Goal: Navigation & Orientation: Go to known website

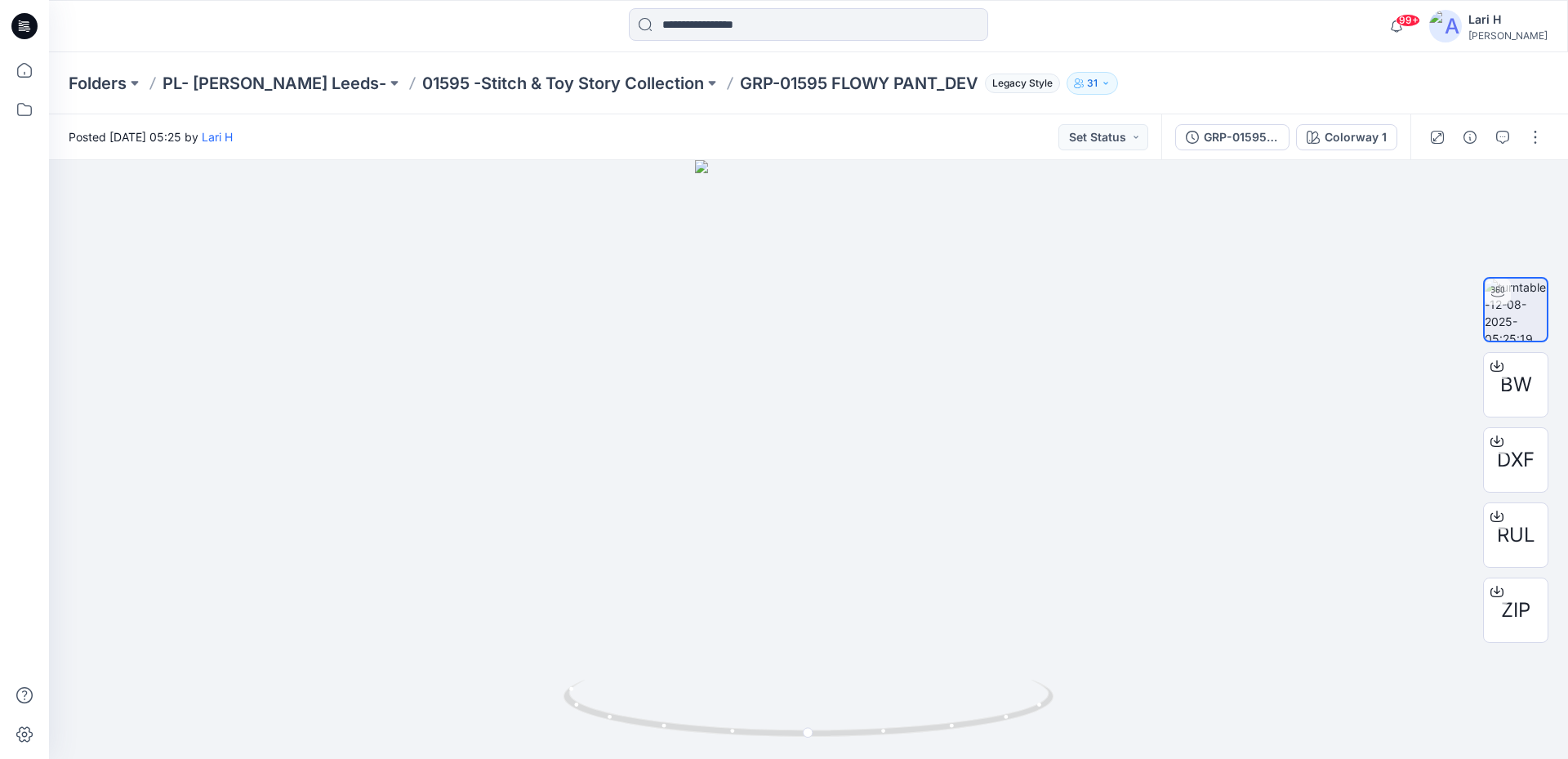
click at [1497, 156] on div at bounding box center [1486, 137] width 152 height 45
click at [1505, 134] on icon "button" at bounding box center [1502, 137] width 13 height 13
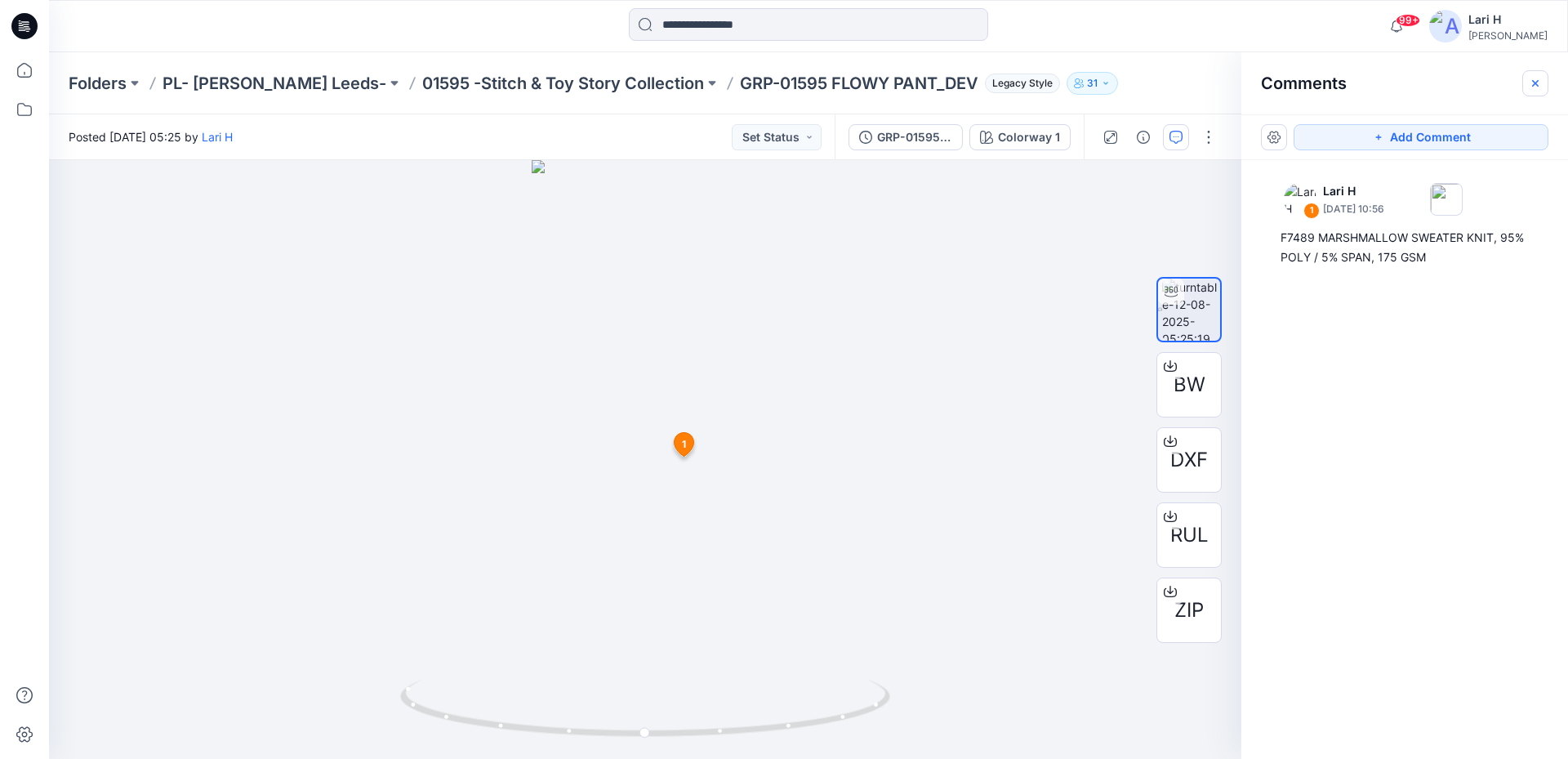
click at [1533, 84] on icon "button" at bounding box center [1535, 83] width 13 height 13
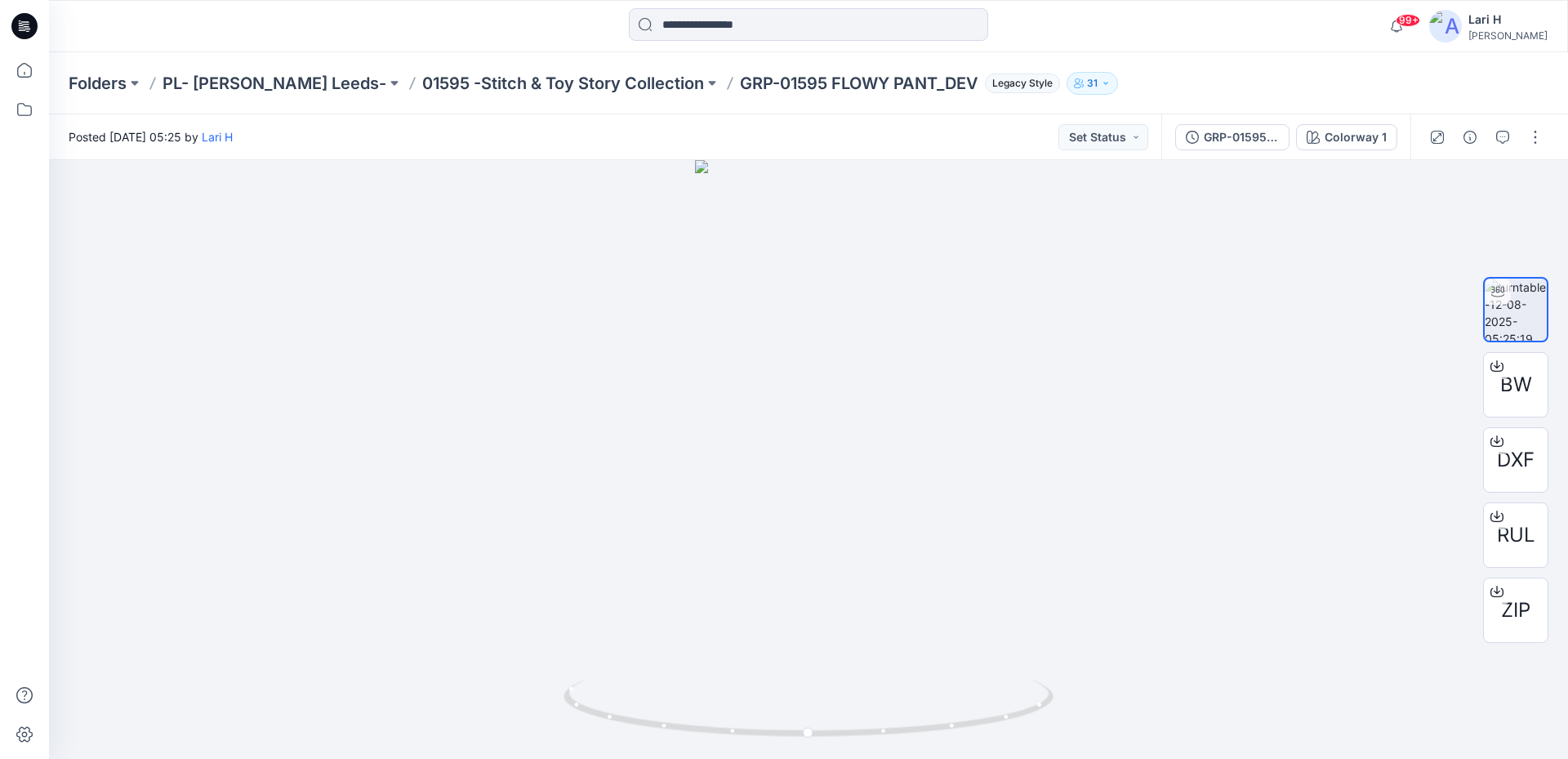
click at [22, 25] on icon at bounding box center [25, 26] width 27 height 52
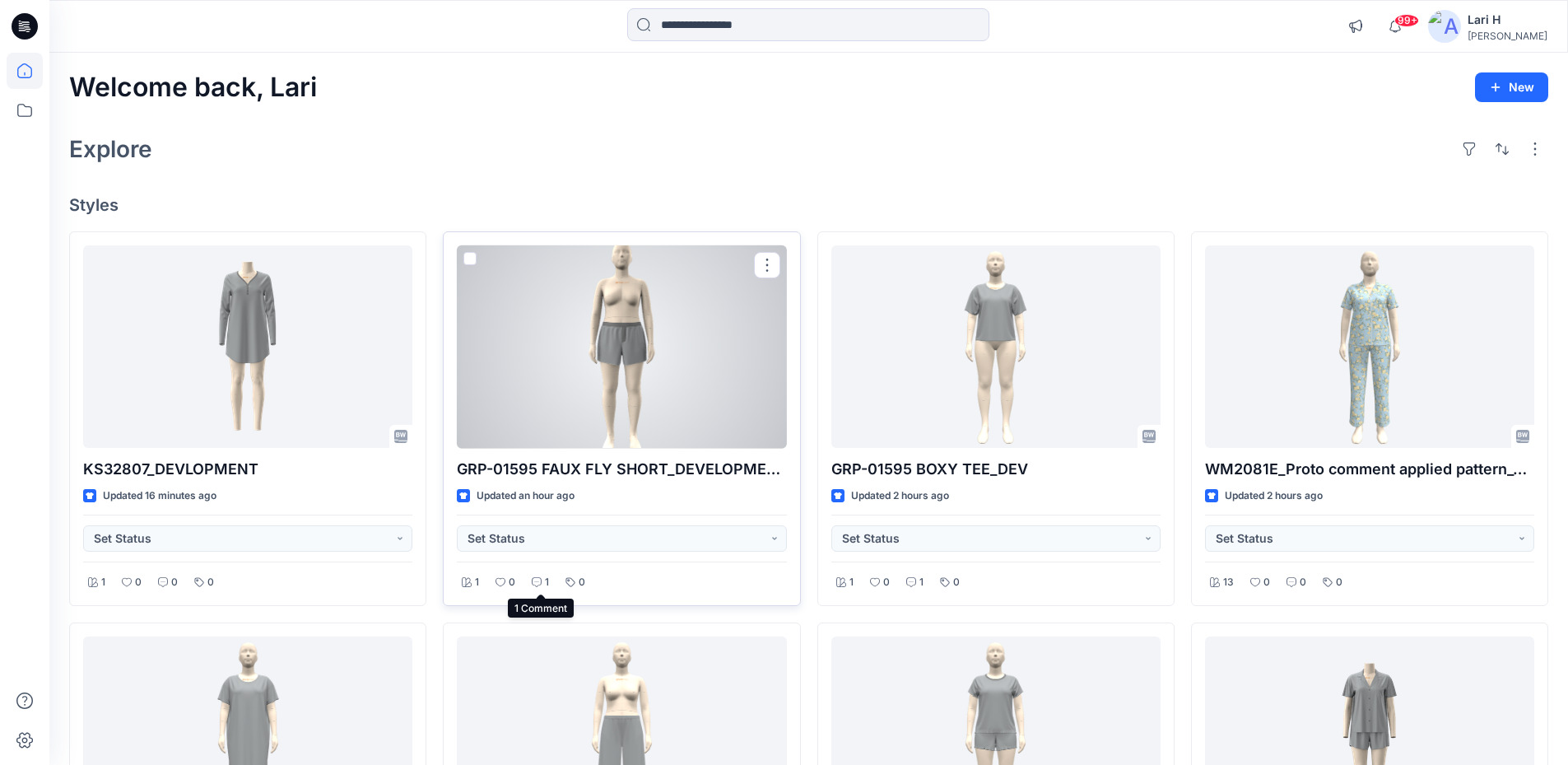
click at [536, 583] on icon at bounding box center [537, 582] width 10 height 10
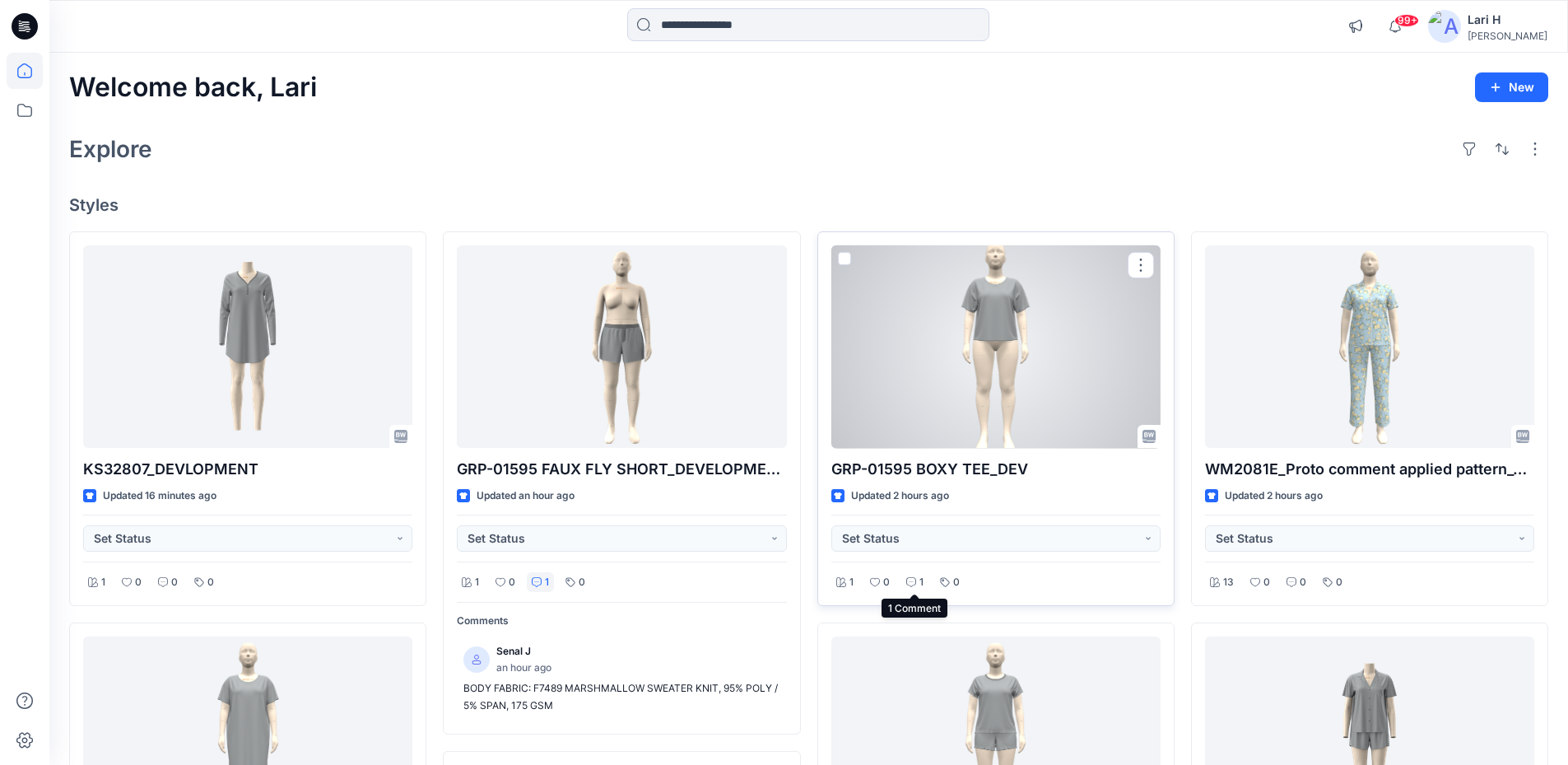
click at [910, 587] on icon at bounding box center [911, 582] width 10 height 10
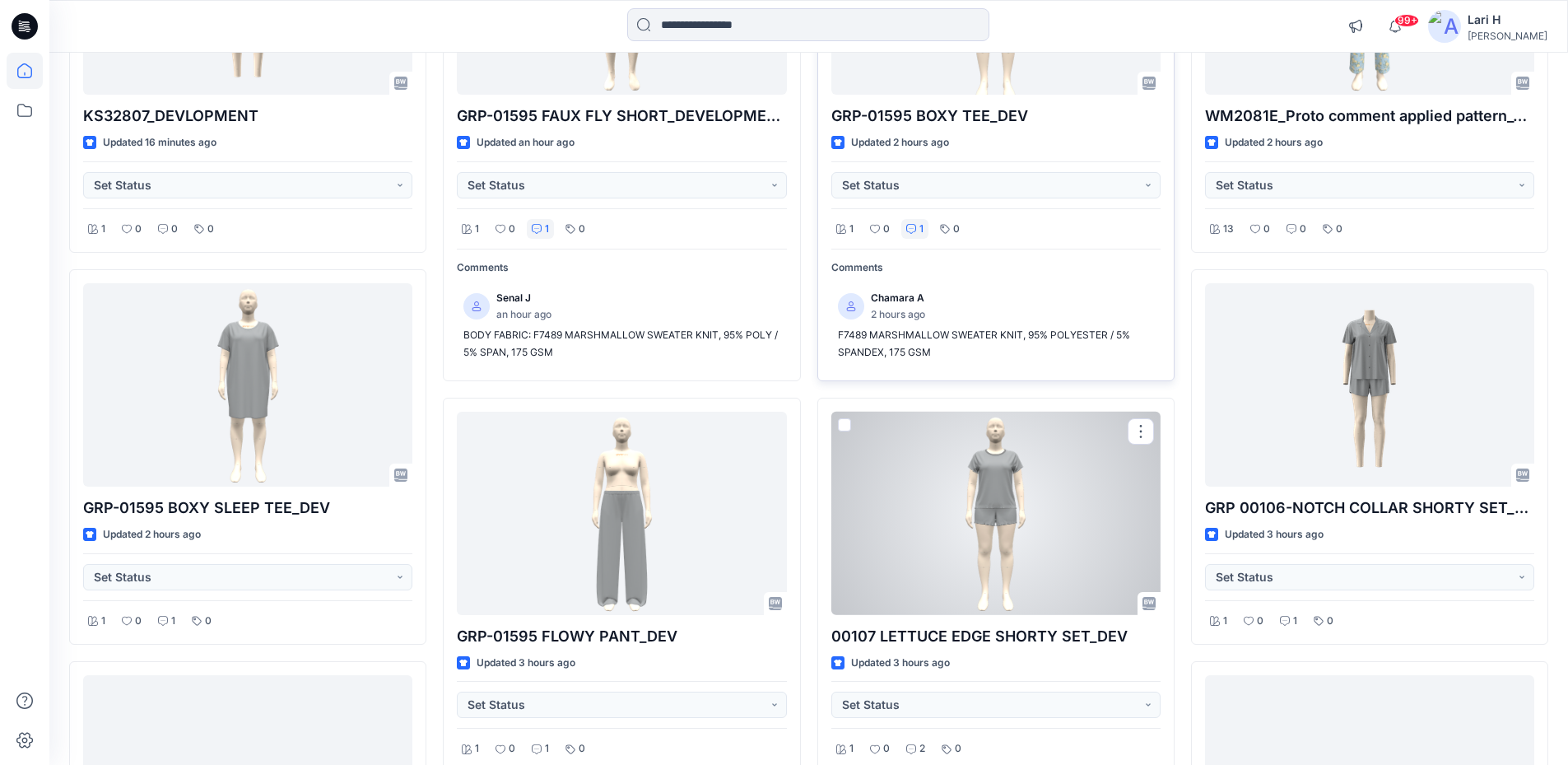
scroll to position [412, 0]
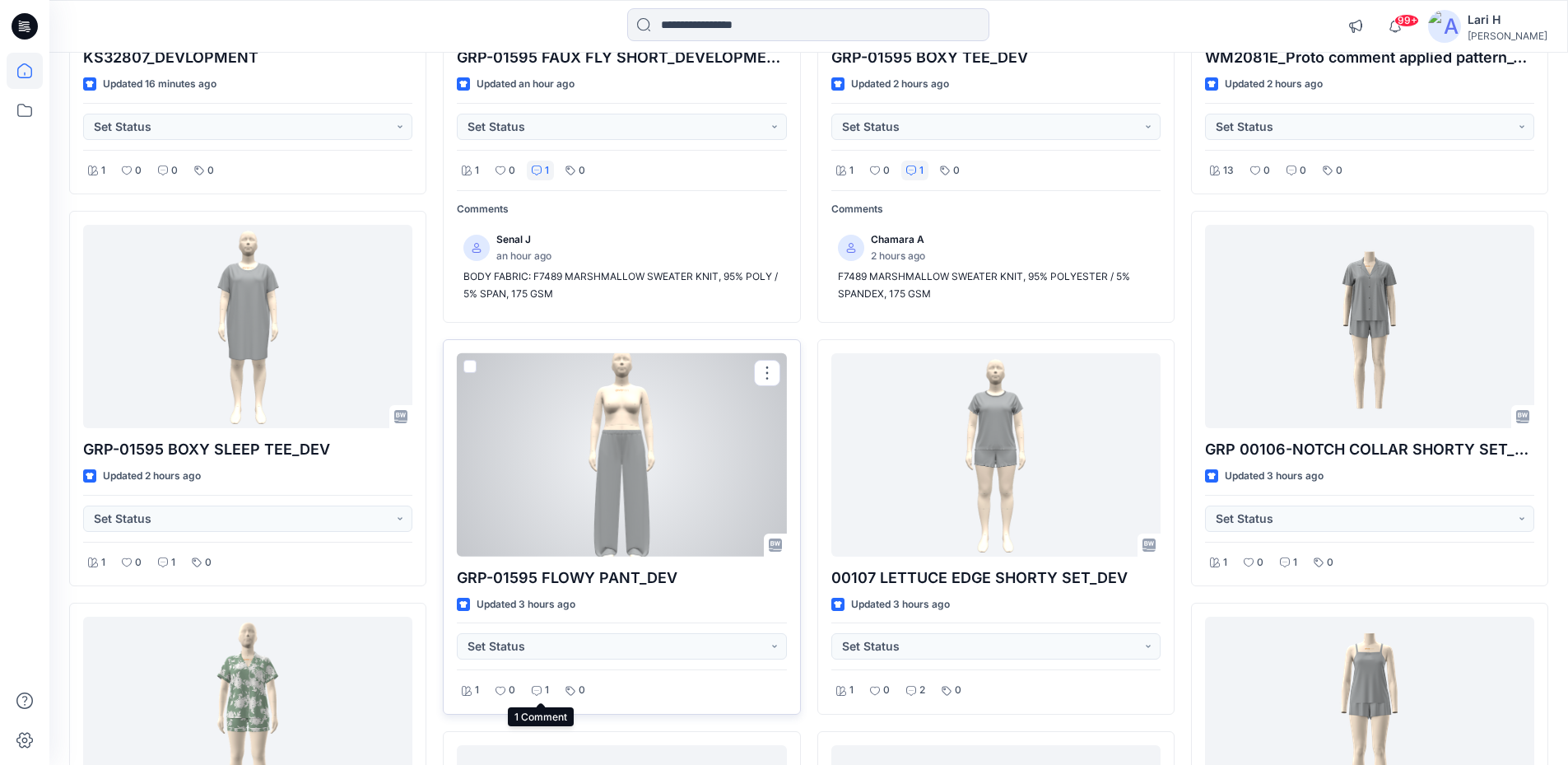
click at [538, 690] on icon at bounding box center [537, 691] width 10 height 10
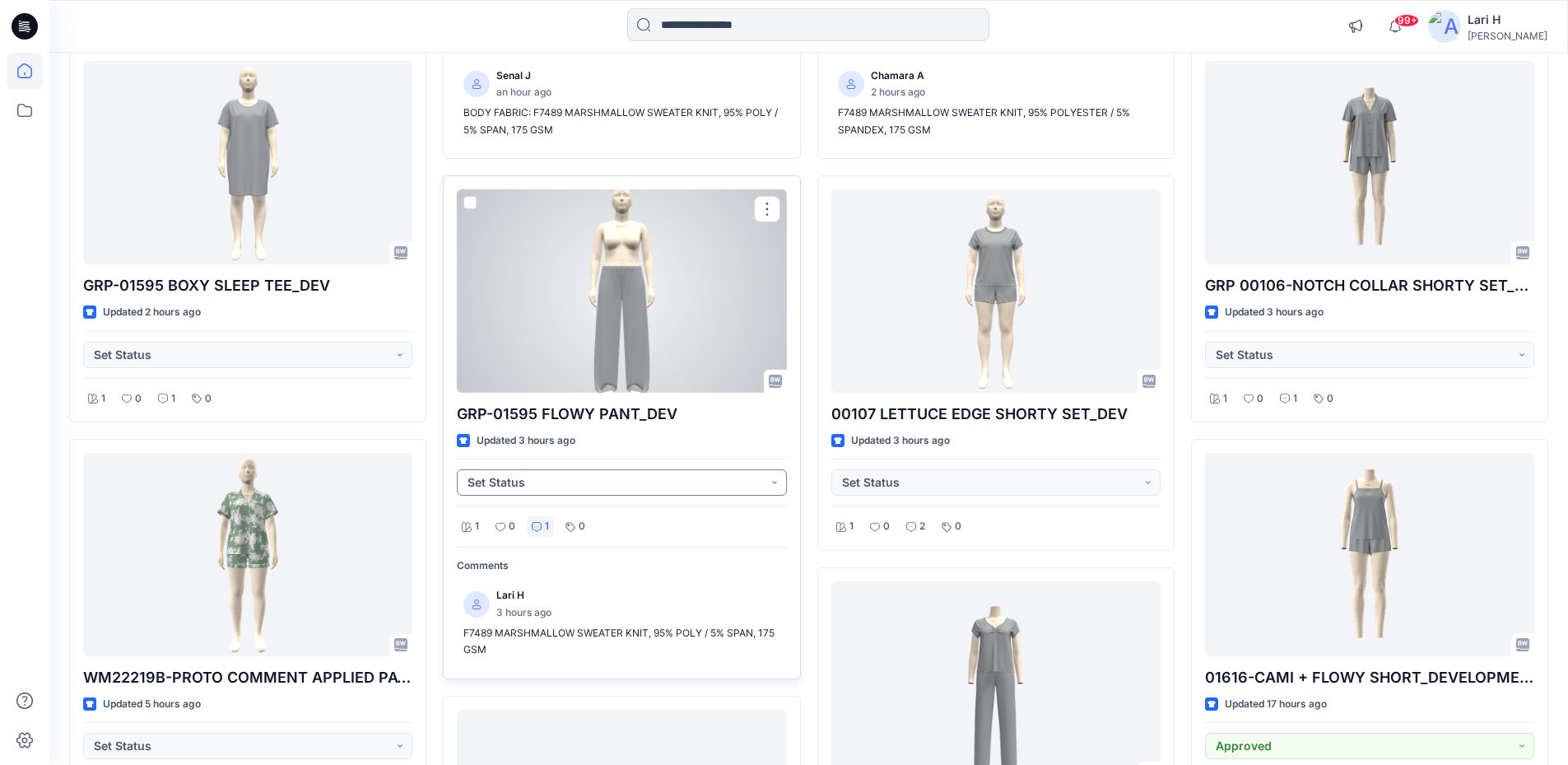
scroll to position [576, 0]
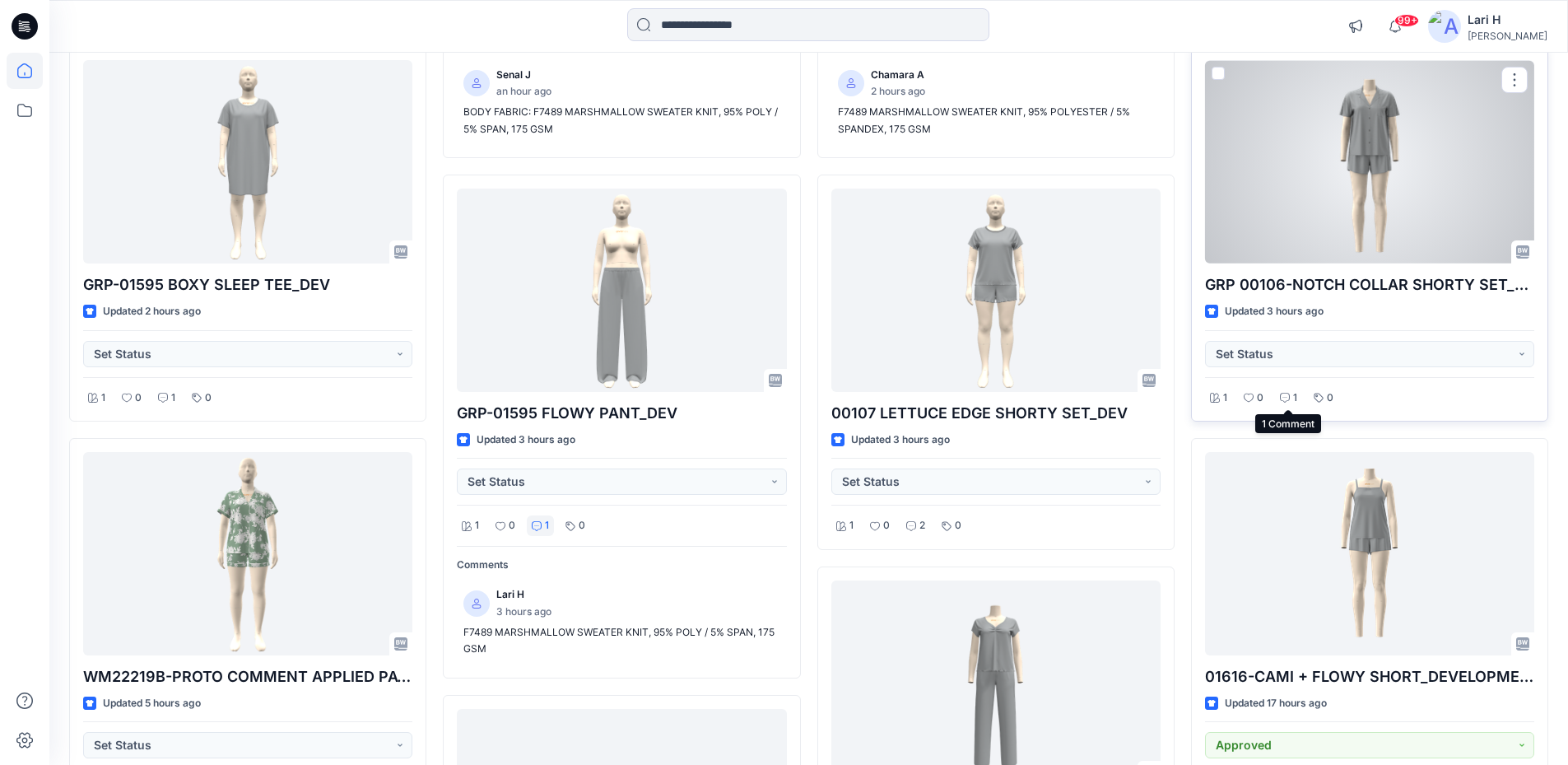
click at [1283, 397] on icon at bounding box center [1284, 398] width 10 height 10
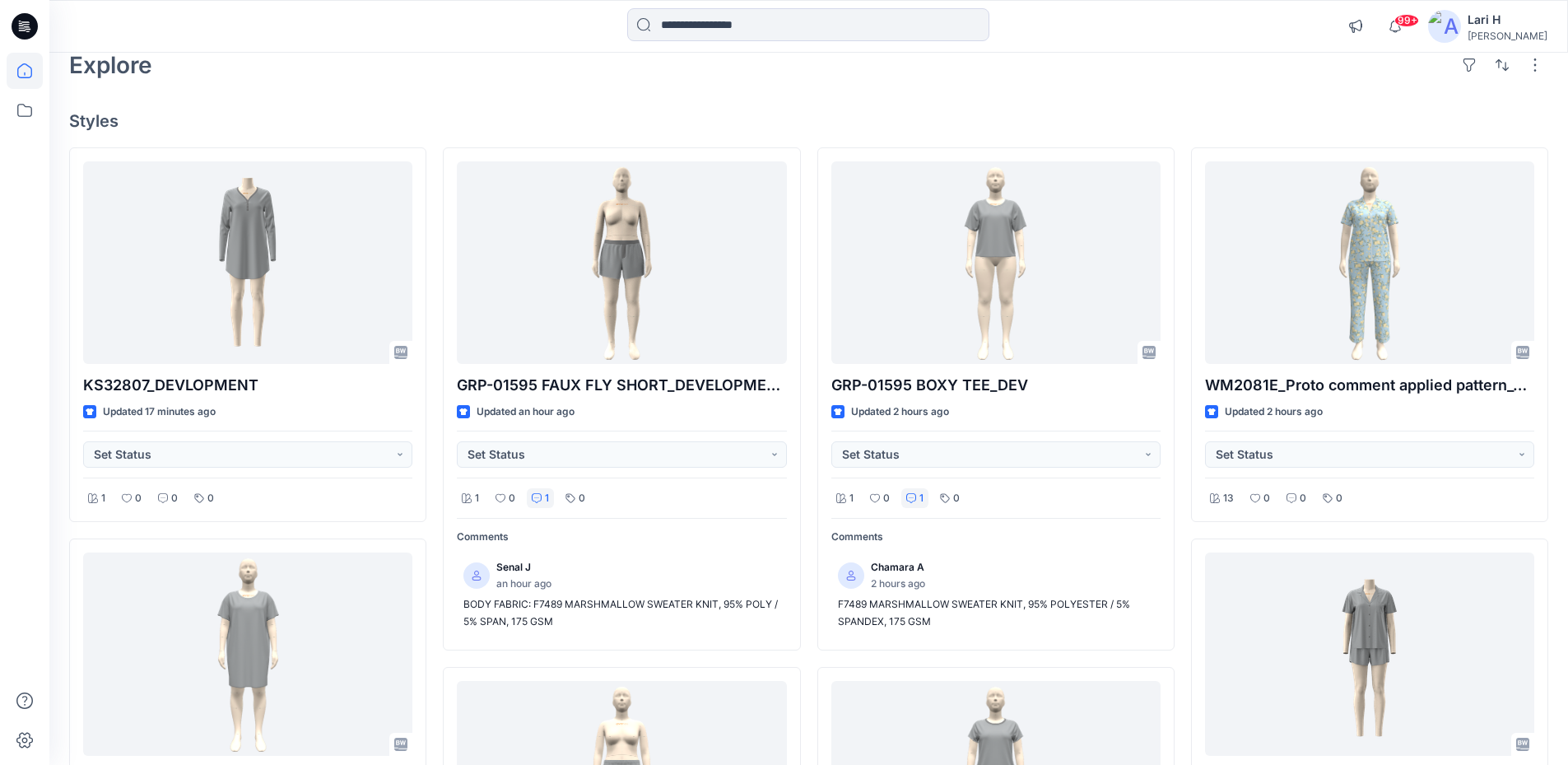
scroll to position [0, 0]
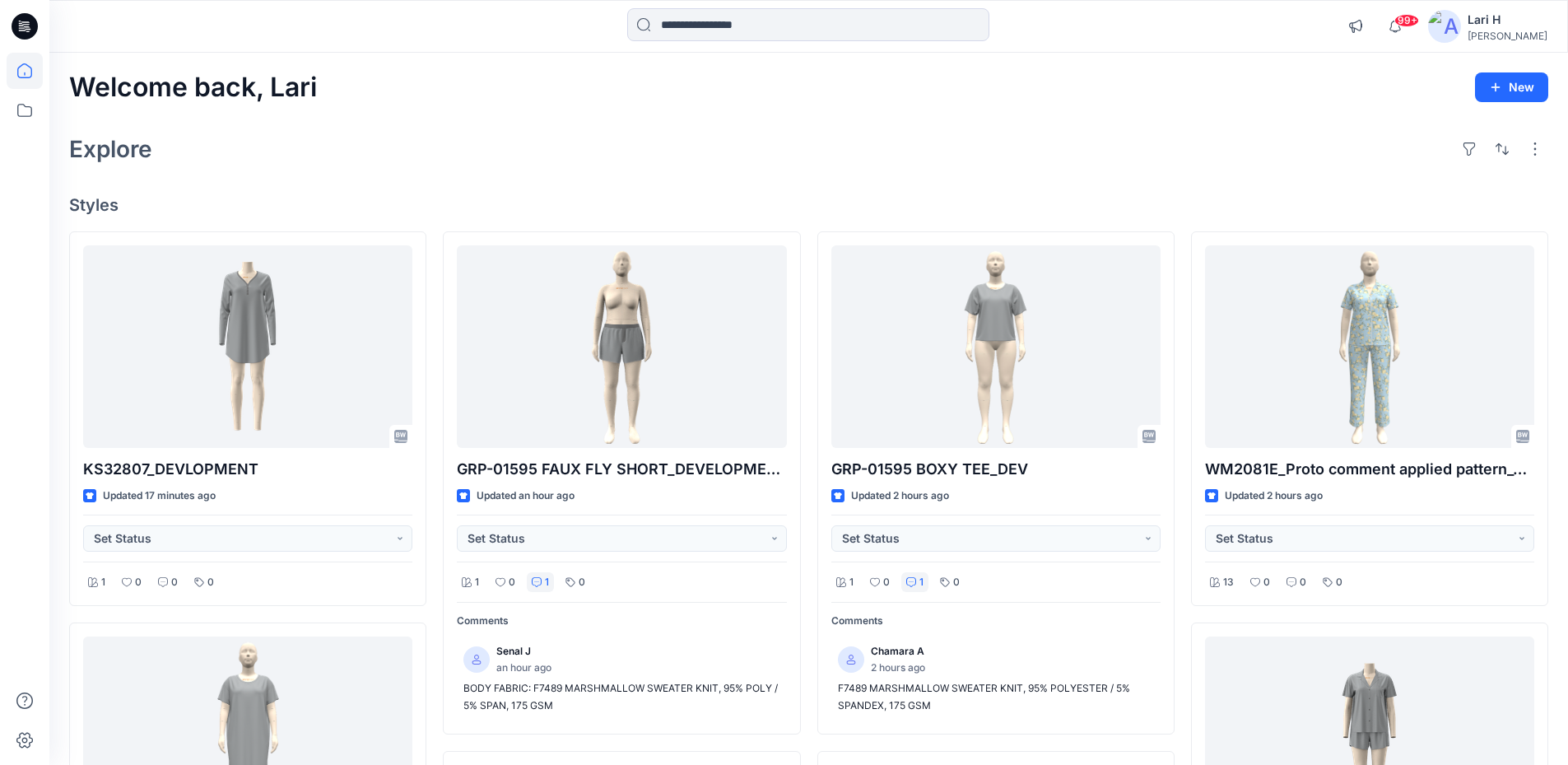
click at [357, 101] on div "Welcome back, Lari New" at bounding box center [808, 87] width 1479 height 31
